Goal: Information Seeking & Learning: Learn about a topic

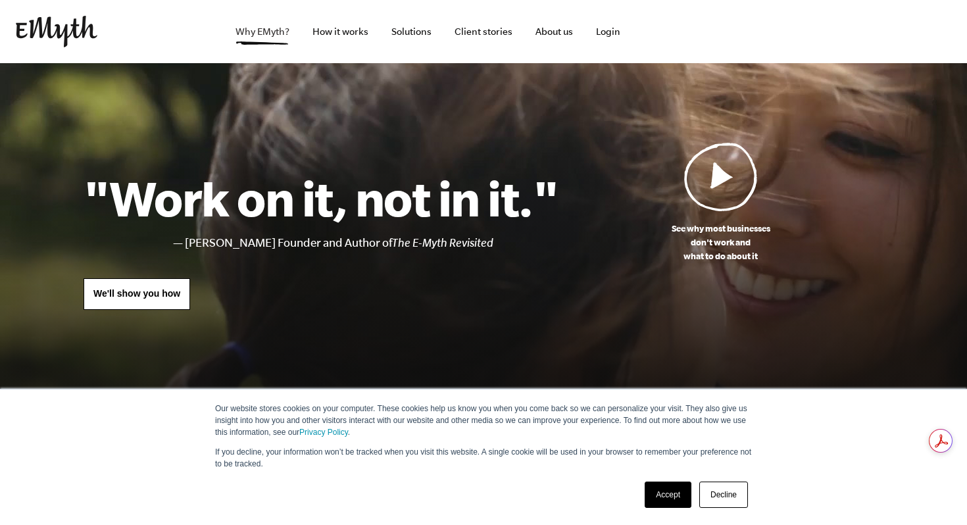
click at [276, 29] on link "Why EMyth?" at bounding box center [262, 31] width 75 height 63
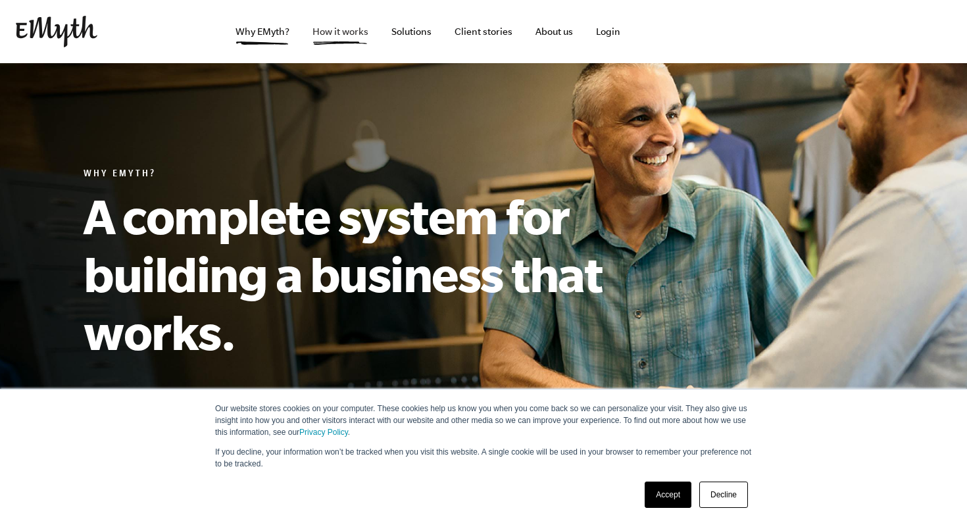
click at [346, 36] on link "How it works" at bounding box center [340, 31] width 77 height 63
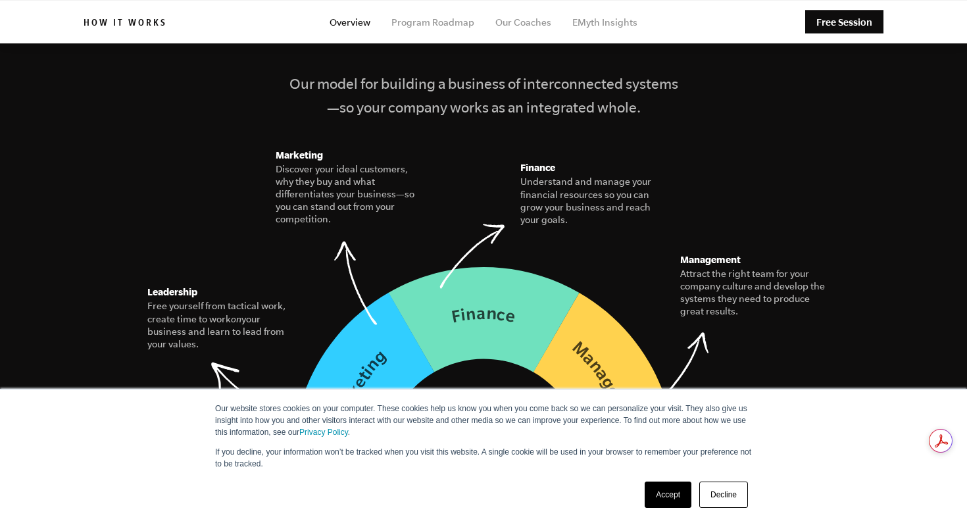
scroll to position [1761, 0]
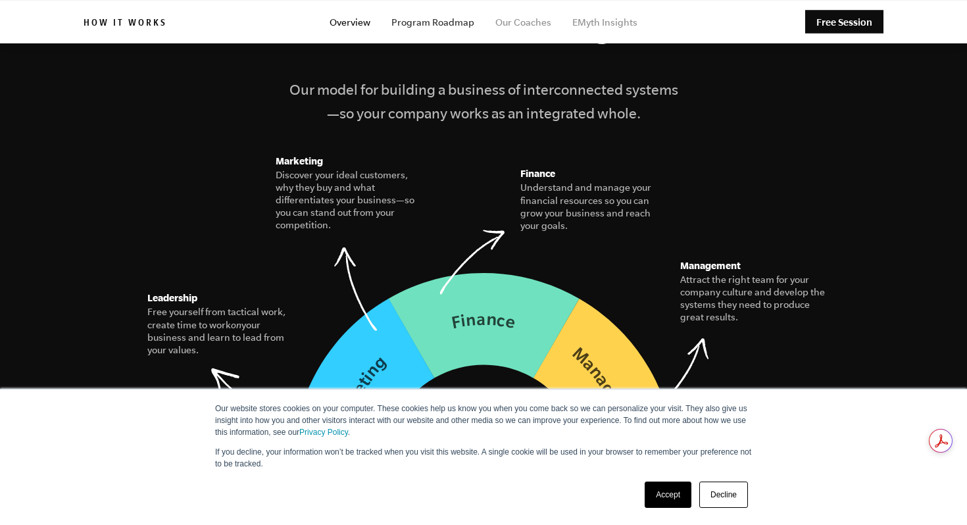
click at [424, 25] on link "Program Roadmap" at bounding box center [432, 22] width 83 height 11
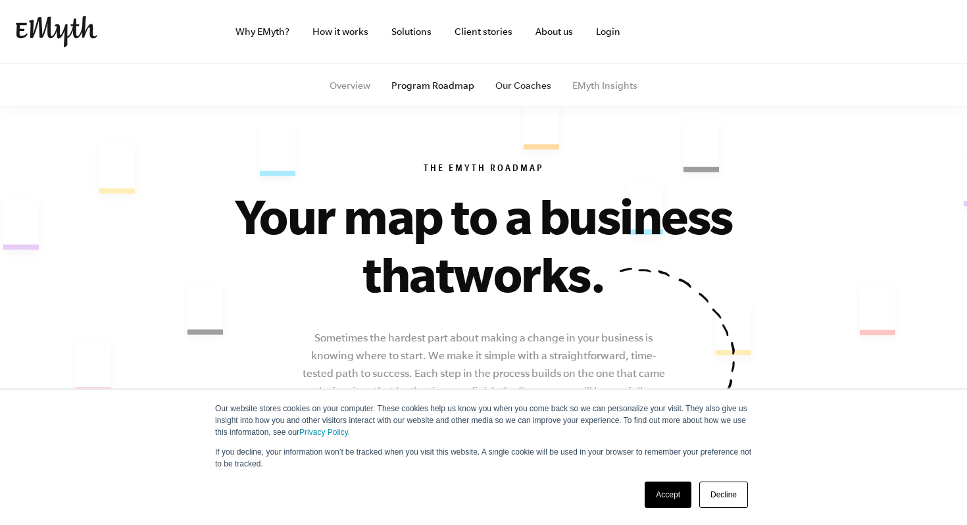
click at [515, 84] on link "Our Coaches" at bounding box center [523, 85] width 56 height 11
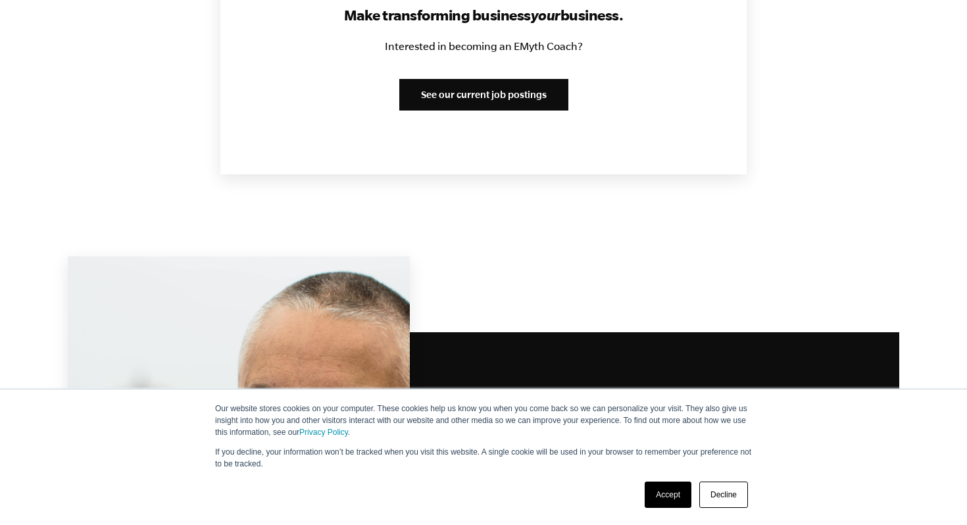
scroll to position [1722, 0]
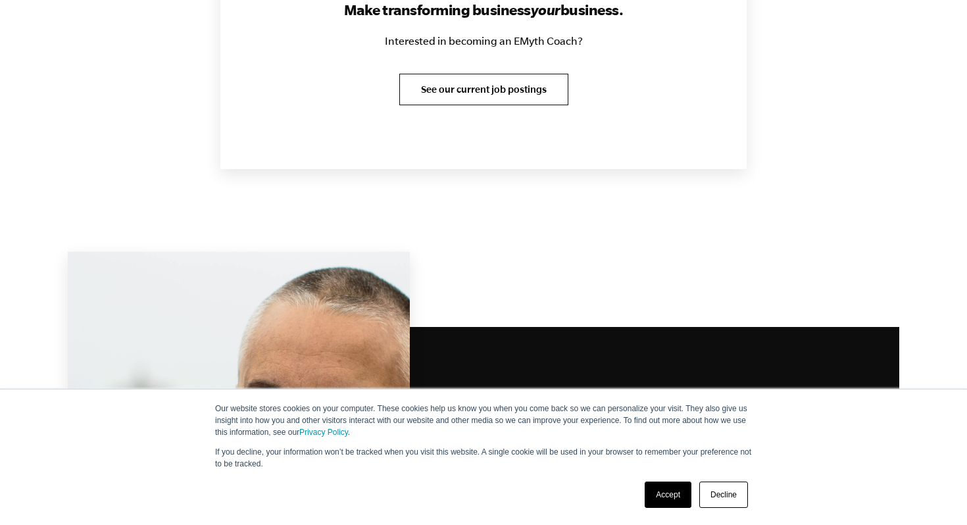
click at [511, 74] on link "See our current job postings" at bounding box center [483, 90] width 169 height 32
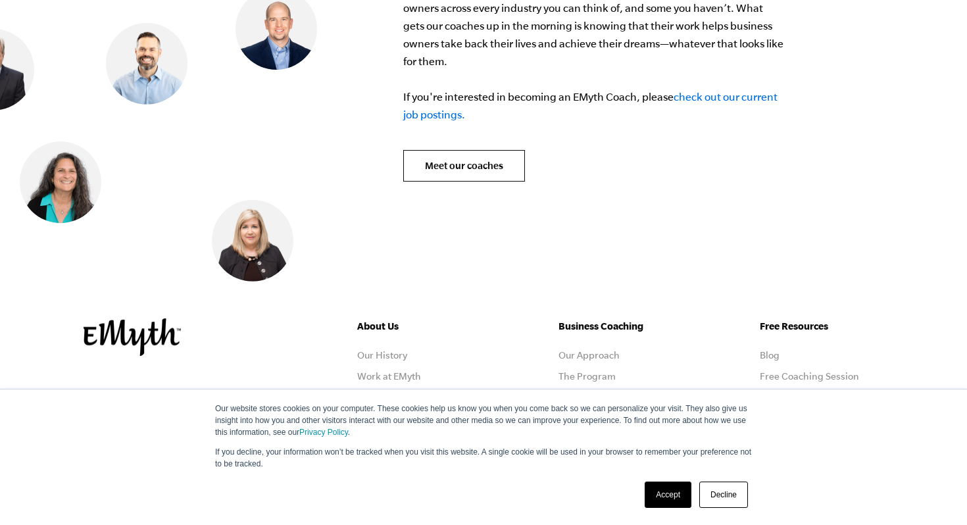
scroll to position [5314, 0]
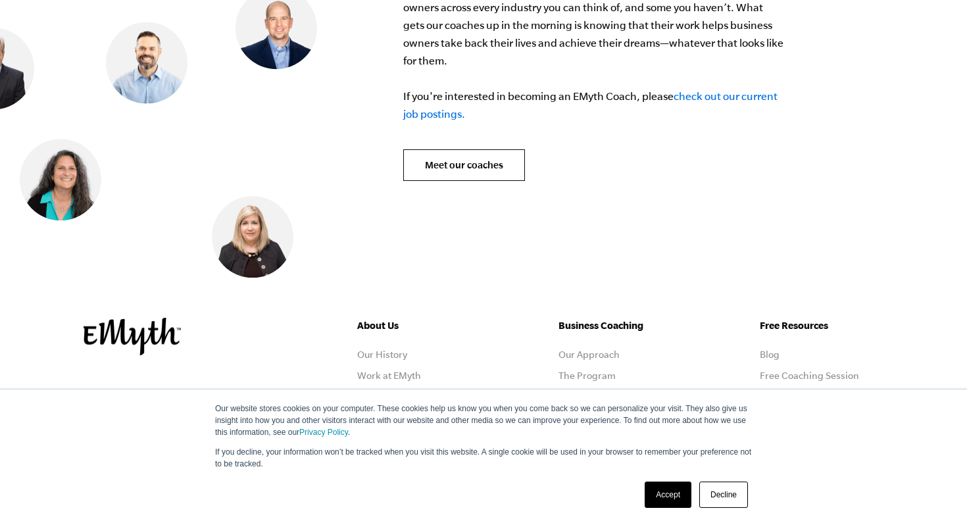
click at [702, 90] on link "check out our current job postings." at bounding box center [590, 105] width 374 height 30
